Goal: Find specific page/section: Find specific page/section

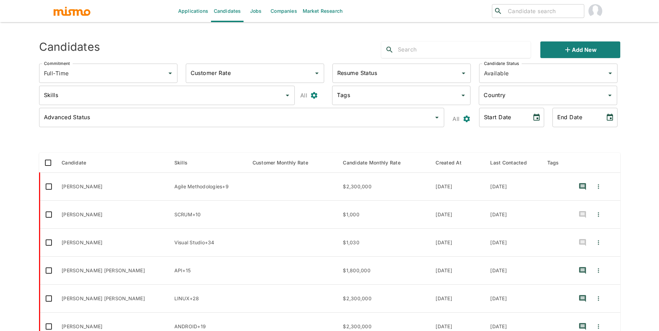
click at [566, 14] on input "search" at bounding box center [543, 11] width 76 height 10
type input "isaac pacheco"
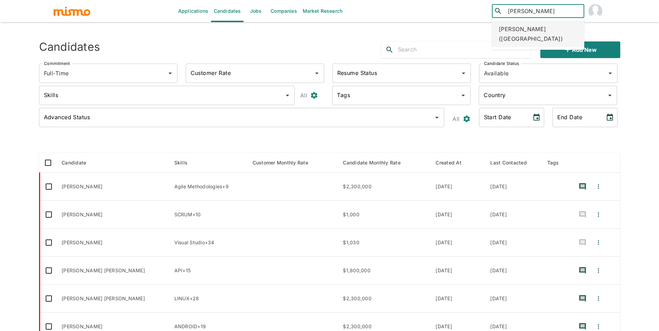
click at [537, 37] on div "Isaac Pacheco Rojas (Costa Rica)" at bounding box center [538, 34] width 92 height 26
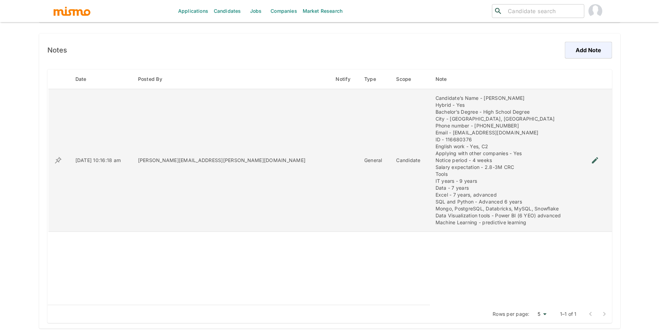
scroll to position [483, 0]
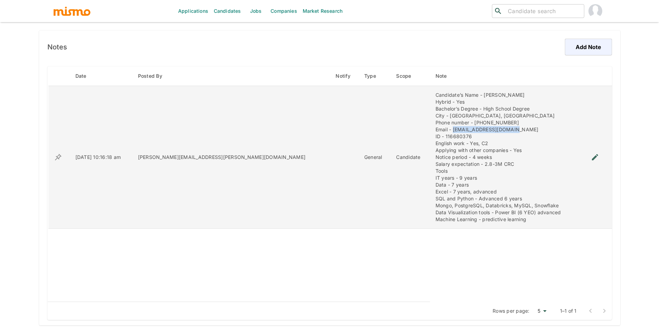
drag, startPoint x: 479, startPoint y: 129, endPoint x: 415, endPoint y: 132, distance: 64.4
click at [435, 132] on div "Candidate’s Name - [PERSON_NAME] Hybrid - Yes Bachelor’s Degree - High School […" at bounding box center [505, 157] width 140 height 131
copy div "[EMAIL_ADDRESS][DOMAIN_NAME]"
